Goal: Task Accomplishment & Management: Complete application form

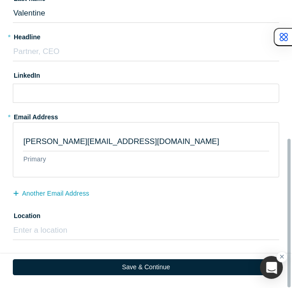
scroll to position [262, 0]
click at [96, 224] on input "text" at bounding box center [146, 230] width 266 height 19
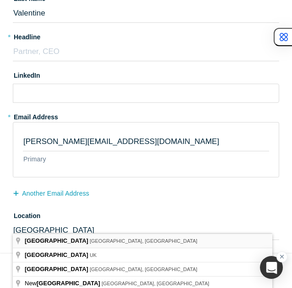
type input "[GEOGRAPHIC_DATA], [GEOGRAPHIC_DATA], [GEOGRAPHIC_DATA]"
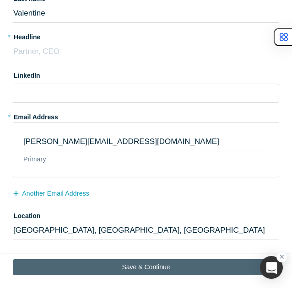
click at [148, 264] on button "Save & Continue" at bounding box center [146, 268] width 266 height 16
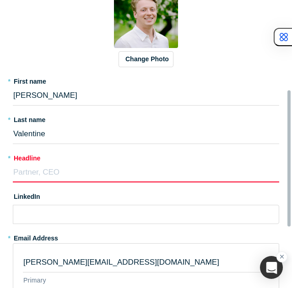
scroll to position [186, 0]
click at [71, 171] on input "text" at bounding box center [146, 172] width 266 height 19
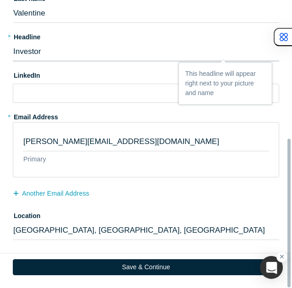
scroll to position [262, 0]
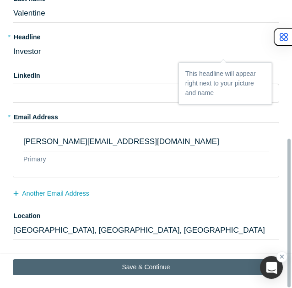
type input "Investor"
click at [144, 261] on button "Save & Continue" at bounding box center [146, 268] width 266 height 16
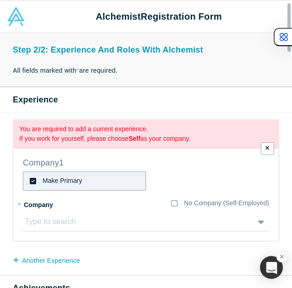
scroll to position [16, 0]
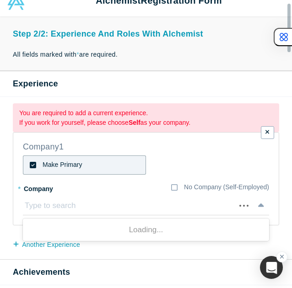
click at [75, 202] on div at bounding box center [127, 206] width 206 height 14
type input "Venture Guides"
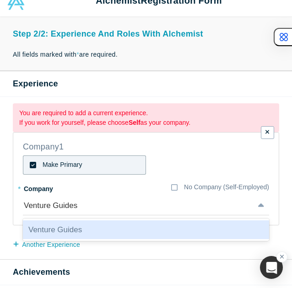
click at [106, 224] on div "Venture Guides" at bounding box center [146, 230] width 246 height 19
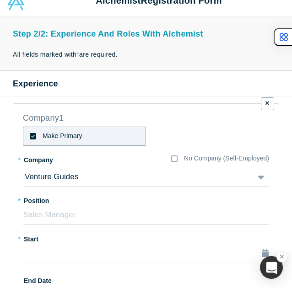
type input "$215,000,000"
type input "2023"
type input "$5,000,000"
type input "$10,000,000"
type input "$200,000"
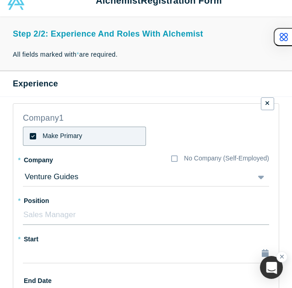
click at [75, 211] on input "text" at bounding box center [146, 215] width 246 height 19
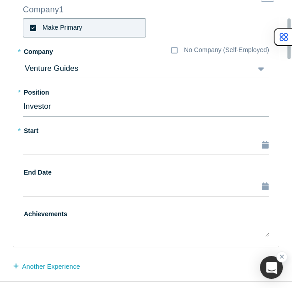
scroll to position [115, 0]
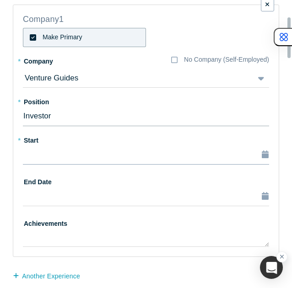
type input "Investor"
click at [62, 152] on div "button" at bounding box center [145, 155] width 245 height 12
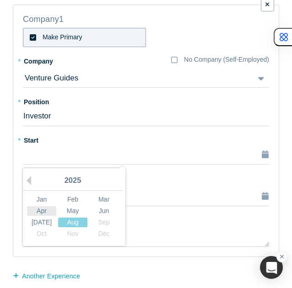
click at [43, 209] on div "Apr" at bounding box center [41, 212] width 29 height 10
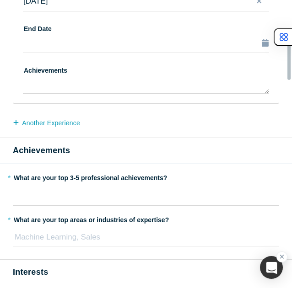
scroll to position [300, 0]
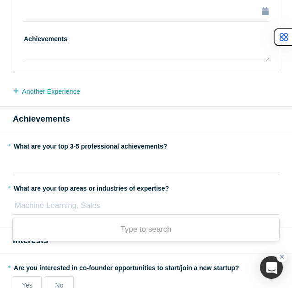
click at [108, 206] on div at bounding box center [143, 206] width 259 height 14
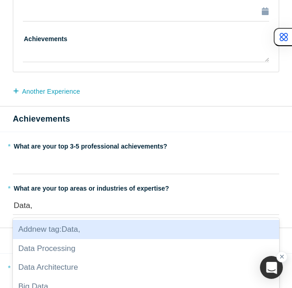
type input "Data"
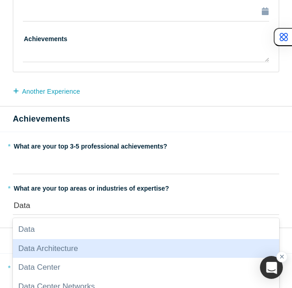
click at [82, 243] on div "Data Architecture" at bounding box center [146, 248] width 266 height 19
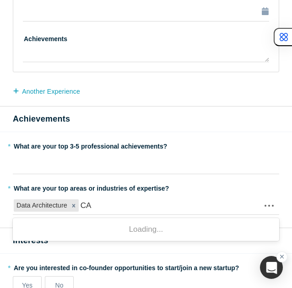
type input "C"
type input "Application Performance"
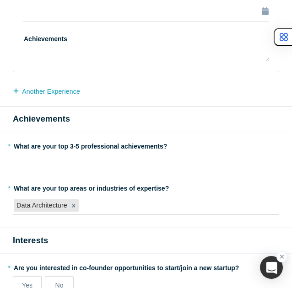
drag, startPoint x: 163, startPoint y: 204, endPoint x: 117, endPoint y: 204, distance: 45.8
click at [117, 204] on div at bounding box center [177, 206] width 192 height 14
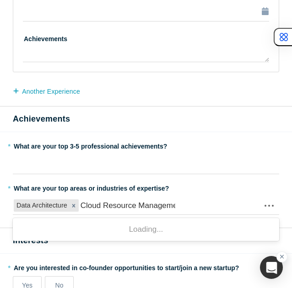
type input "Cloud Resource Management"
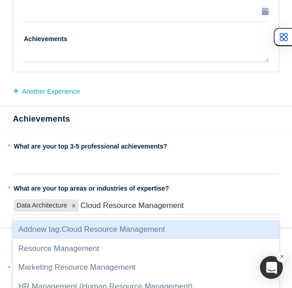
click at [143, 227] on span "Add new tag : Cloud Resource Management" at bounding box center [91, 229] width 147 height 9
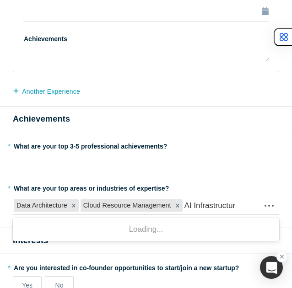
type input "AI Infrastructure"
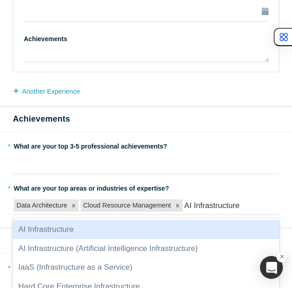
click at [171, 223] on div "AI Infrastructure" at bounding box center [146, 229] width 266 height 19
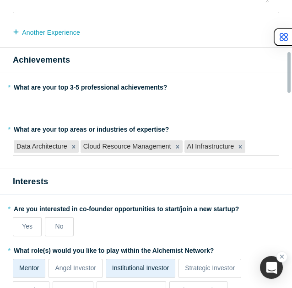
scroll to position [387, 0]
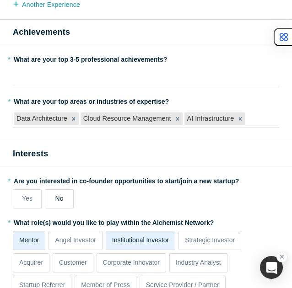
click at [65, 197] on label "No" at bounding box center [59, 199] width 29 height 19
click at [0, 0] on input "No" at bounding box center [0, 0] width 0 height 0
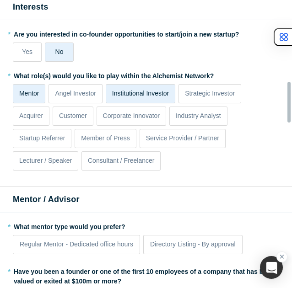
scroll to position [579, 0]
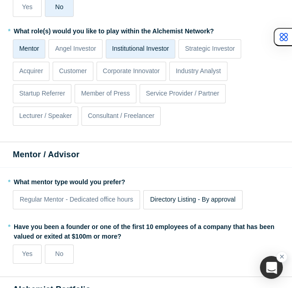
click at [214, 204] on label "Directory Listing - By approval" at bounding box center [192, 199] width 99 height 19
click at [0, 0] on input "Directory Listing - By approval" at bounding box center [0, 0] width 0 height 0
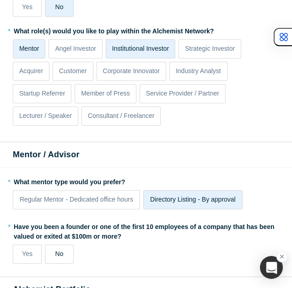
click at [67, 253] on label "No" at bounding box center [59, 254] width 29 height 19
click at [0, 0] on input "No" at bounding box center [0, 0] width 0 height 0
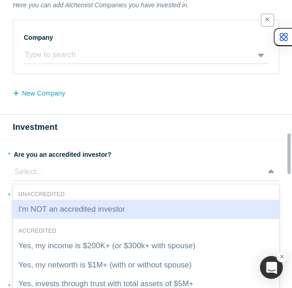
scroll to position [928, 0]
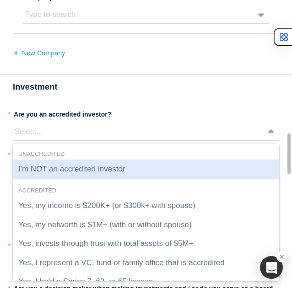
click at [98, 141] on div "7 results available. Use Up and Down to choose options, press Enter to select t…" at bounding box center [146, 132] width 266 height 18
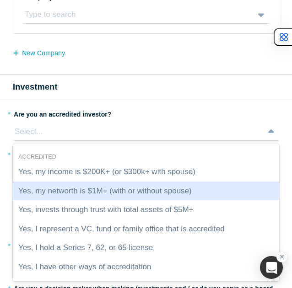
scroll to position [34, 0]
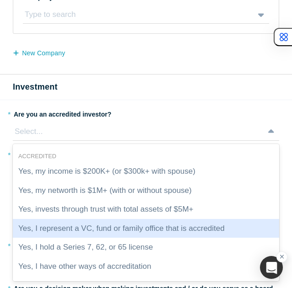
click at [147, 223] on div "Yes, I represent a VC, fund or family office that is accredited" at bounding box center [146, 228] width 266 height 19
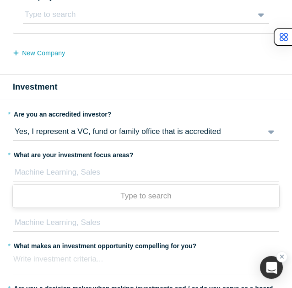
click at [110, 170] on div at bounding box center [143, 173] width 259 height 14
type input "S"
type input "Infrastructure Software"
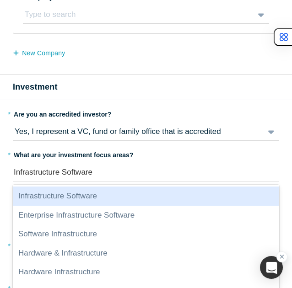
click at [87, 193] on div "Infrastructure Software" at bounding box center [146, 196] width 266 height 19
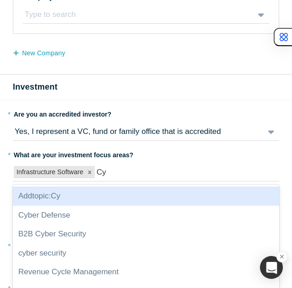
type input "C"
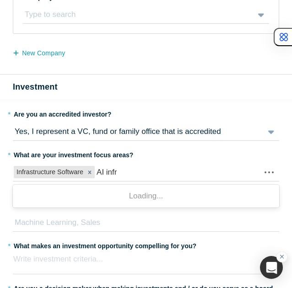
type input "AI infra"
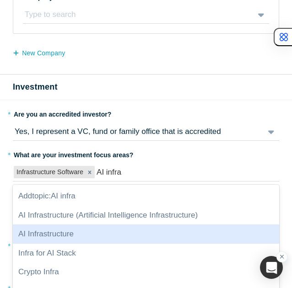
click at [73, 234] on div "AI Infrastructure" at bounding box center [146, 234] width 266 height 19
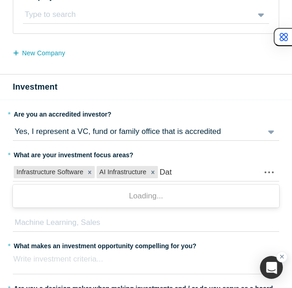
type input "Data"
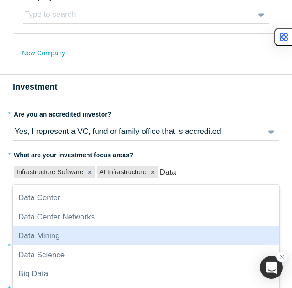
scroll to position [0, 0]
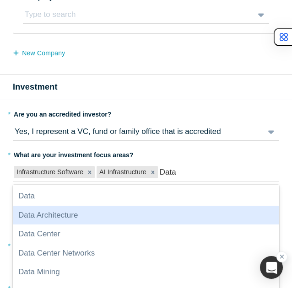
click at [80, 212] on div "Data Architecture" at bounding box center [146, 215] width 266 height 19
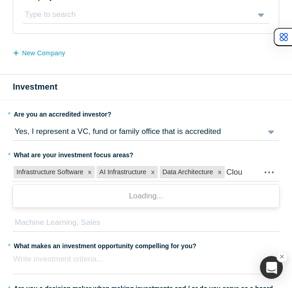
type input "Cloud"
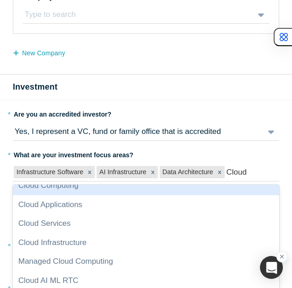
scroll to position [56, 0]
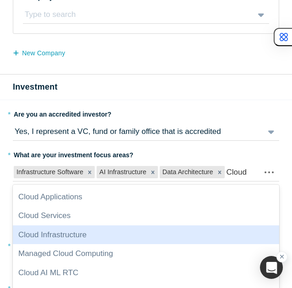
click at [140, 231] on div "Cloud Infrastructure" at bounding box center [146, 235] width 266 height 19
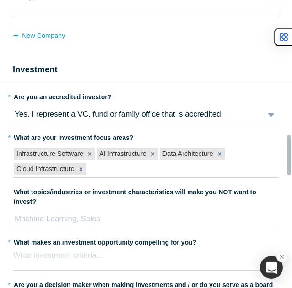
scroll to position [946, 0]
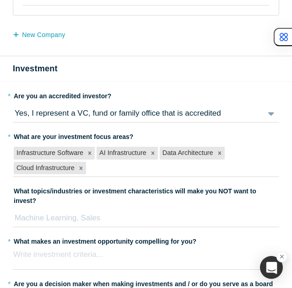
click at [100, 212] on div at bounding box center [143, 219] width 259 height 14
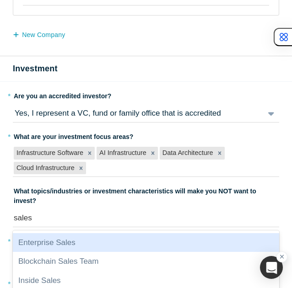
scroll to position [0, 0]
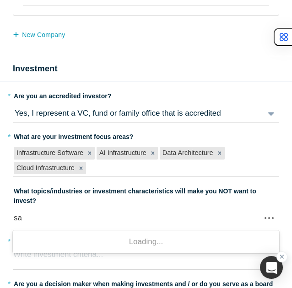
type input "s"
type input "w"
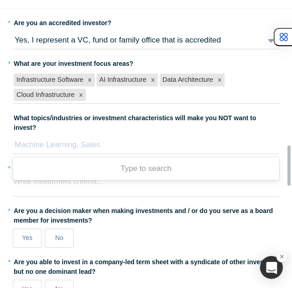
scroll to position [1027, 0]
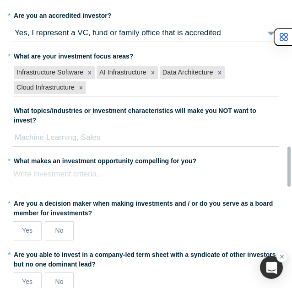
click at [63, 196] on label "* Are you a decision maker when making investments and / or do you serve as a b…" at bounding box center [146, 207] width 266 height 22
click at [87, 173] on div "Write investment criteria..." at bounding box center [146, 177] width 266 height 23
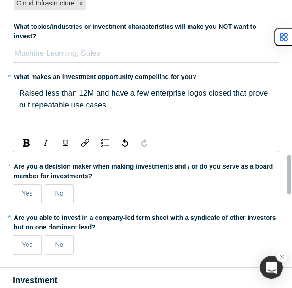
scroll to position [1113, 0]
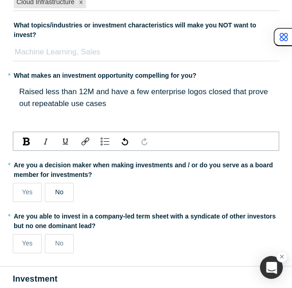
click at [68, 174] on fieldset "* Are you an accredited investor? Yes, I represent a VC, fund or family office …" at bounding box center [146, 91] width 266 height 338
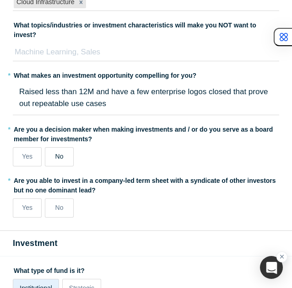
click at [59, 153] on span "No" at bounding box center [59, 156] width 8 height 7
click at [0, 0] on input "No" at bounding box center [0, 0] width 0 height 0
click at [71, 199] on label "No" at bounding box center [59, 208] width 29 height 19
click at [0, 0] on input "No" at bounding box center [0, 0] width 0 height 0
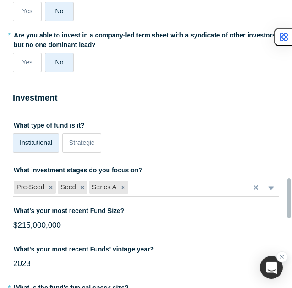
scroll to position [1259, 0]
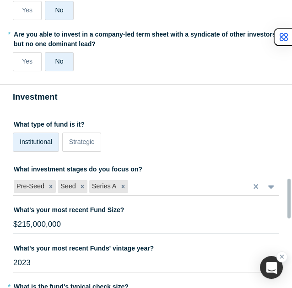
click at [104, 215] on input "$215,000,000" at bounding box center [146, 224] width 266 height 19
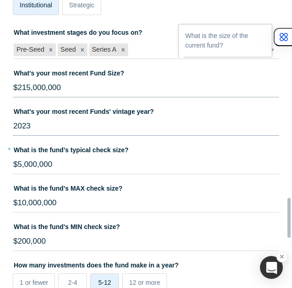
scroll to position [1401, 0]
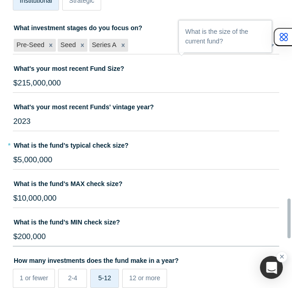
click at [58, 228] on input "$200,000" at bounding box center [146, 237] width 266 height 19
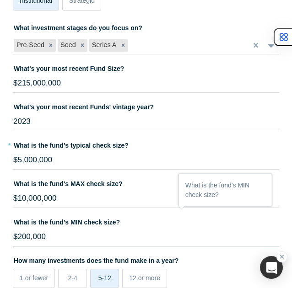
drag, startPoint x: 53, startPoint y: 223, endPoint x: 16, endPoint y: 227, distance: 37.8
click at [16, 228] on input "$200,000" at bounding box center [146, 237] width 266 height 19
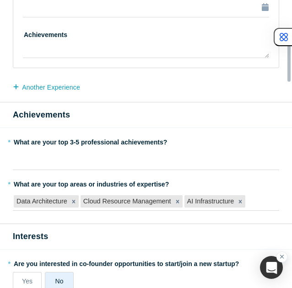
scroll to position [288, 0]
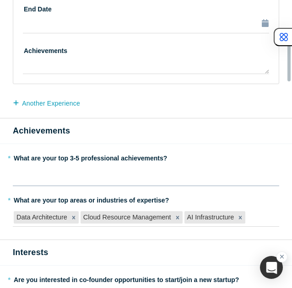
type input "$1,000,000"
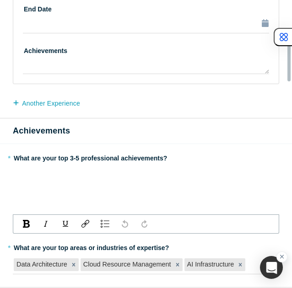
click at [134, 171] on div "rdw-editor" at bounding box center [146, 175] width 254 height 12
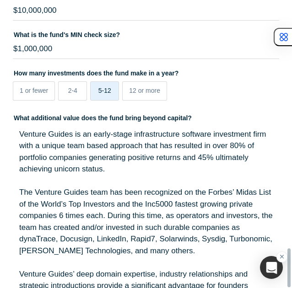
scroll to position [1794, 0]
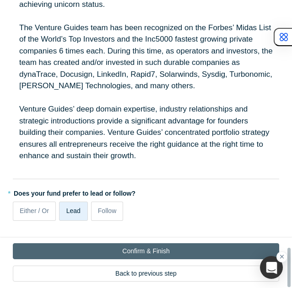
click at [155, 244] on button "Confirm & Finish" at bounding box center [146, 252] width 266 height 16
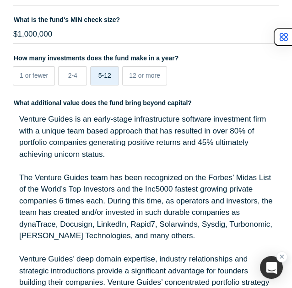
scroll to position [1888, 0]
